Goal: Transaction & Acquisition: Purchase product/service

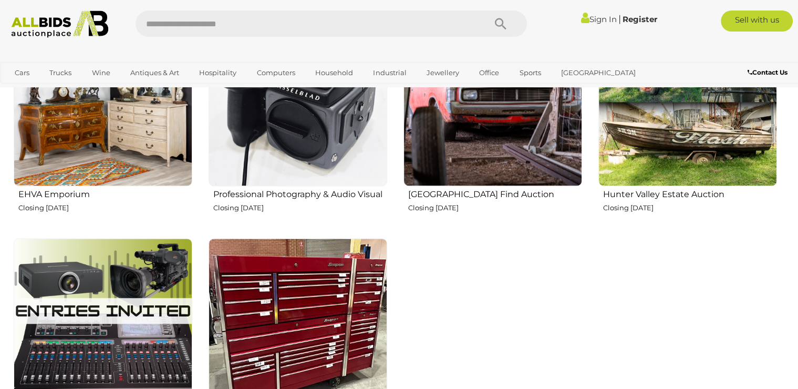
scroll to position [1645, 0]
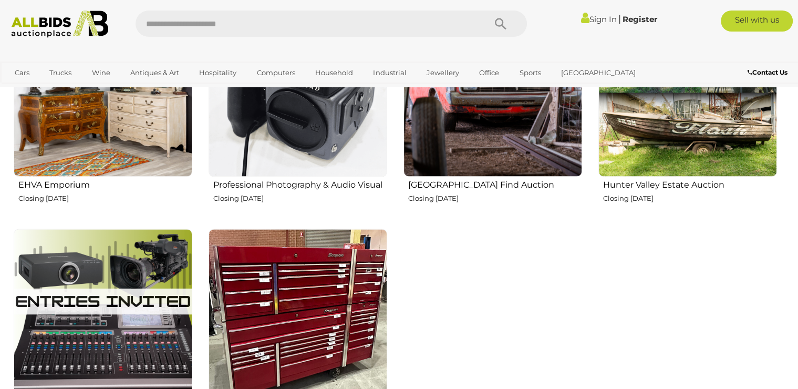
click at [469, 151] on img at bounding box center [492, 87] width 179 height 179
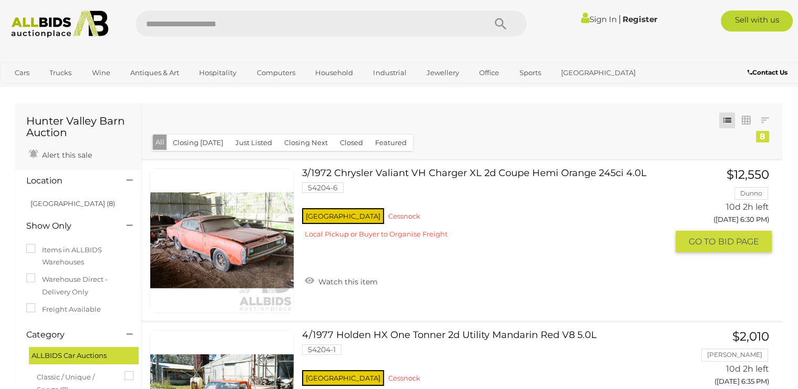
click at [719, 244] on span "BID PAGE" at bounding box center [738, 241] width 41 height 11
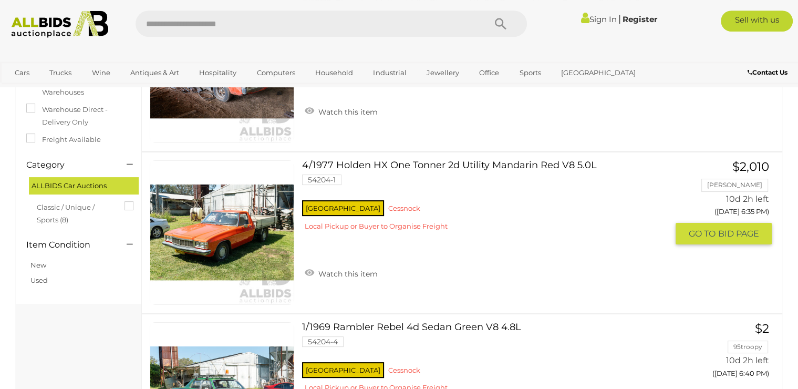
scroll to position [170, 0]
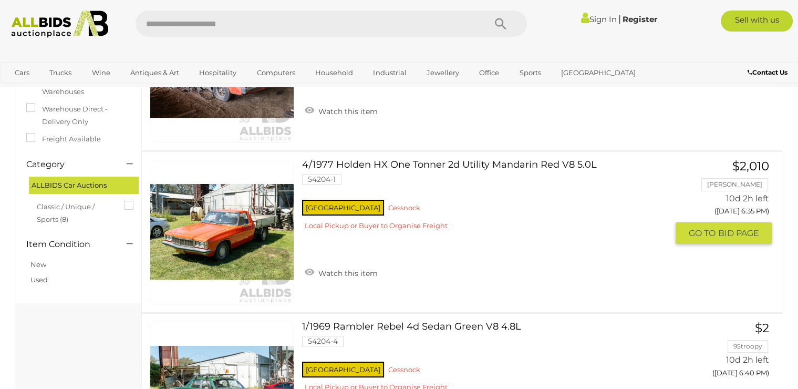
click at [243, 220] on link at bounding box center [222, 232] width 144 height 144
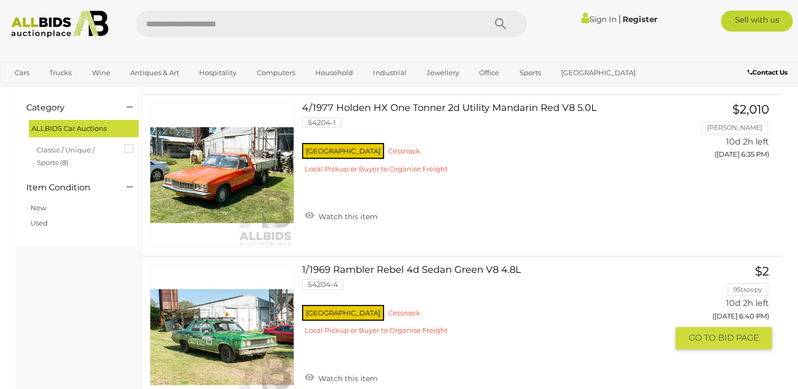
scroll to position [284, 0]
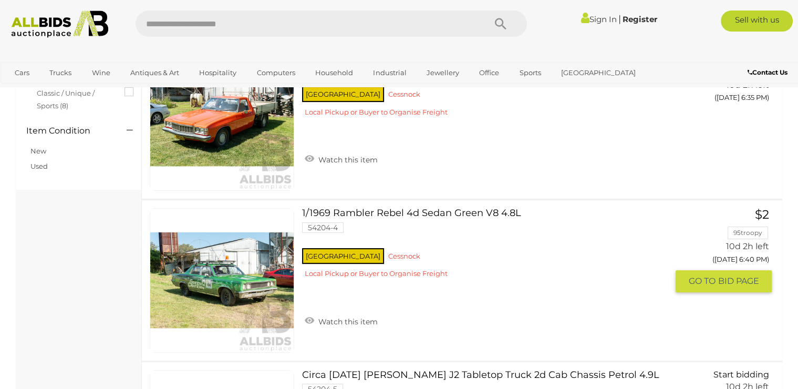
click at [478, 264] on div "[GEOGRAPHIC_DATA] [GEOGRAPHIC_DATA] Local Pickup or Buyer to Organise Freight" at bounding box center [485, 266] width 366 height 40
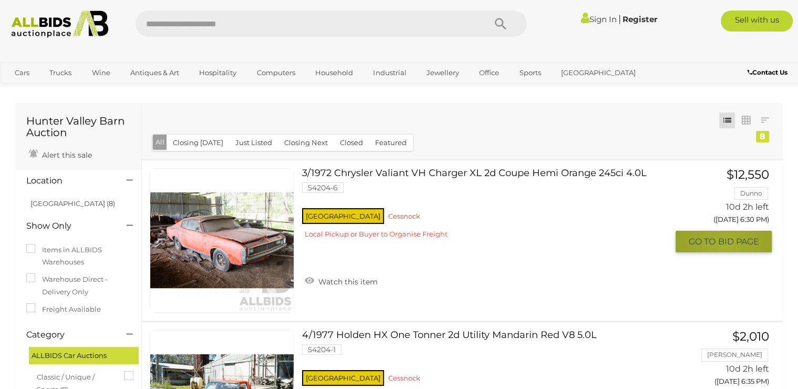
click at [725, 247] on span "BID PAGE" at bounding box center [738, 241] width 41 height 11
